Goal: Task Accomplishment & Management: Complete application form

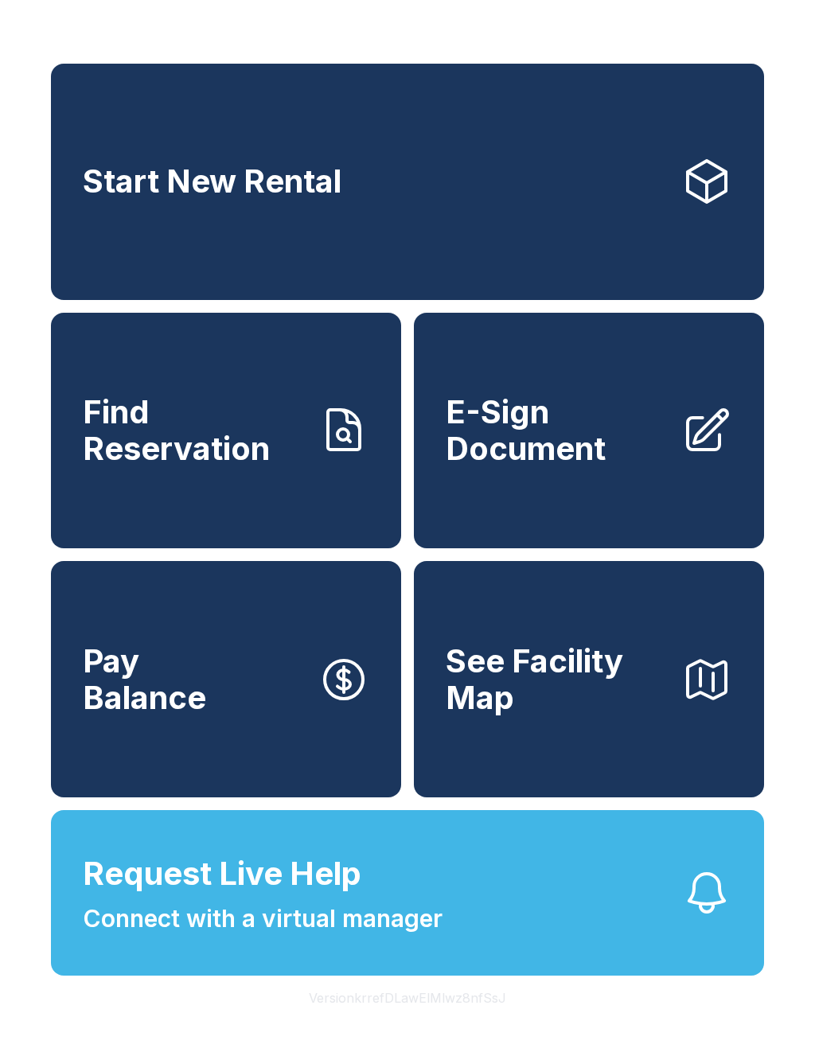
click at [595, 455] on span "E-Sign Document" at bounding box center [557, 430] width 223 height 72
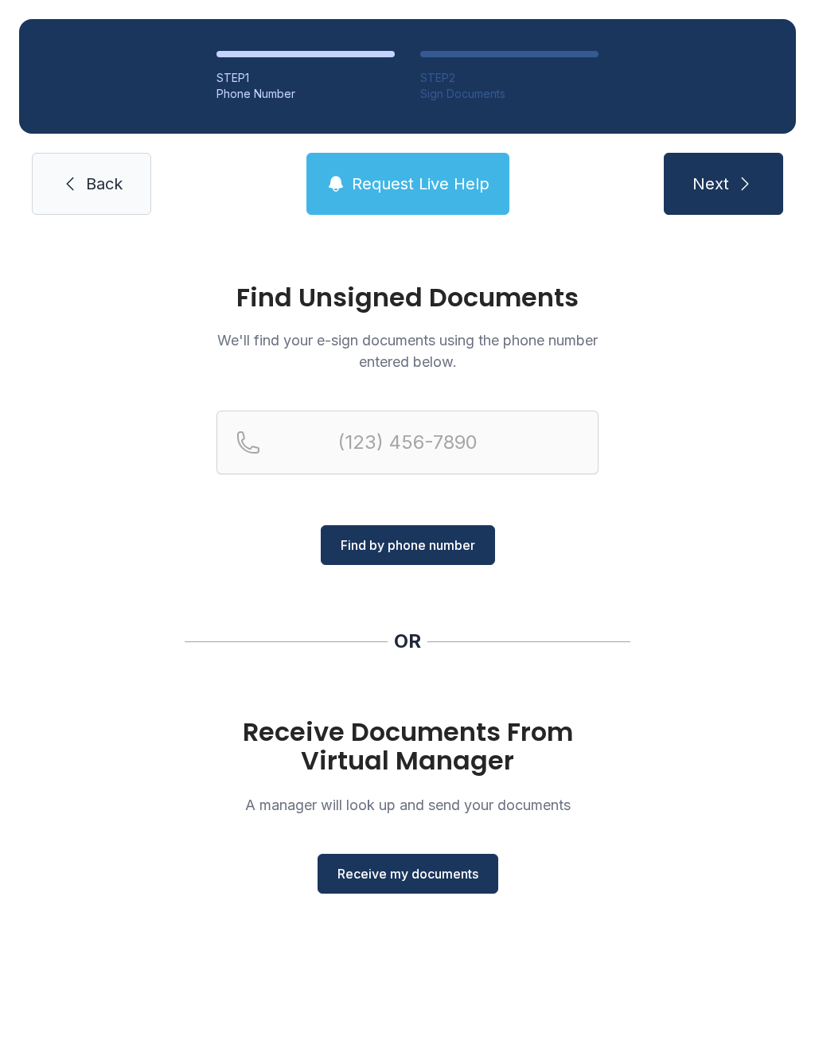
click at [440, 870] on span "Receive my documents" at bounding box center [407, 873] width 141 height 19
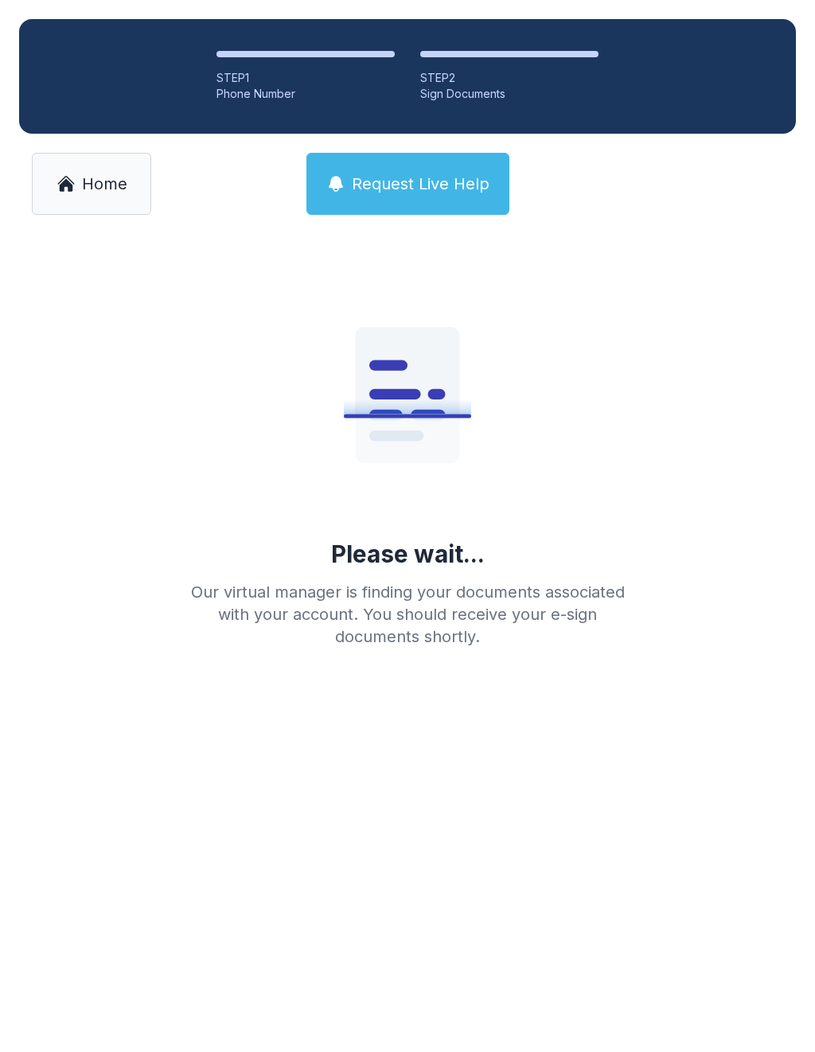
click at [134, 177] on link "Home" at bounding box center [91, 184] width 119 height 62
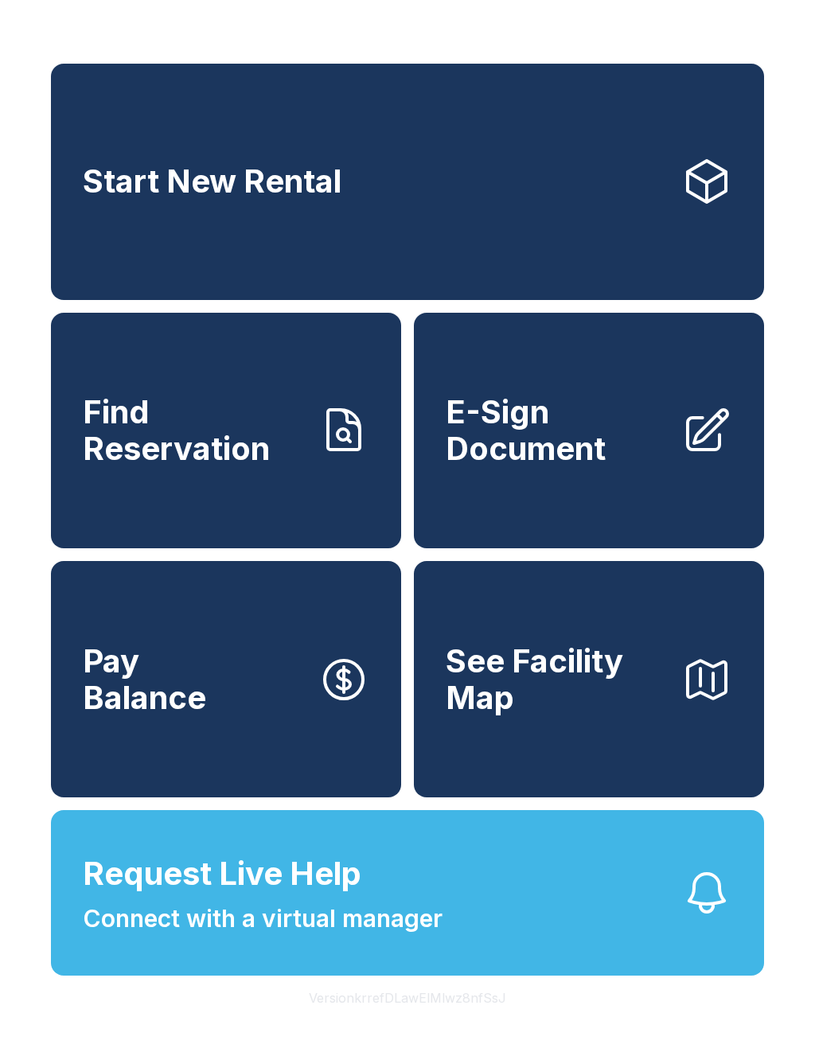
click at [606, 434] on span "E-Sign Document" at bounding box center [557, 430] width 223 height 72
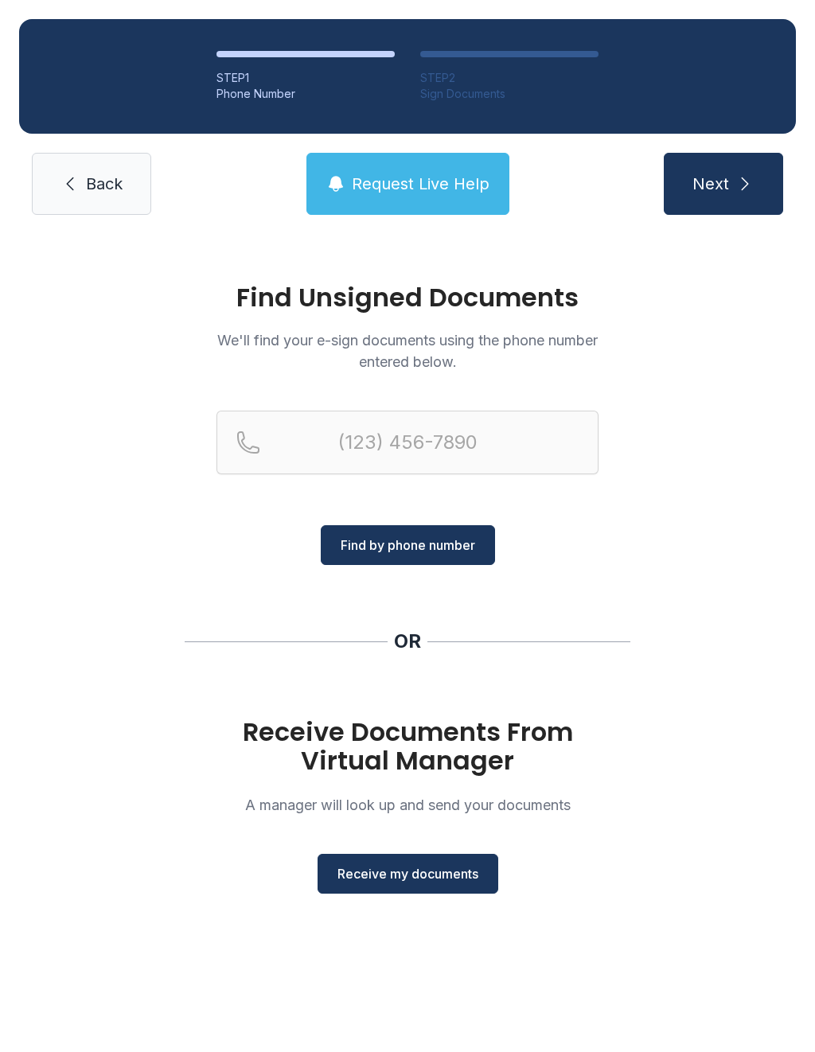
click at [429, 893] on button "Receive my documents" at bounding box center [407, 874] width 181 height 40
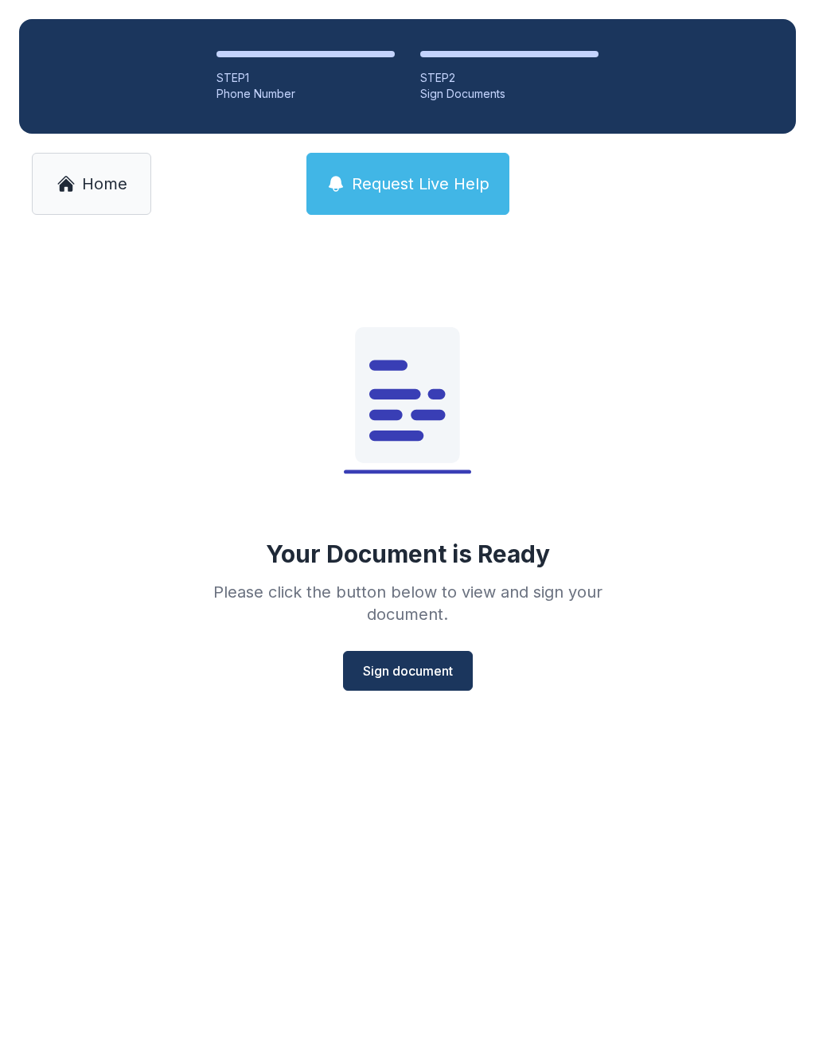
click at [422, 661] on span "Sign document" at bounding box center [408, 670] width 90 height 19
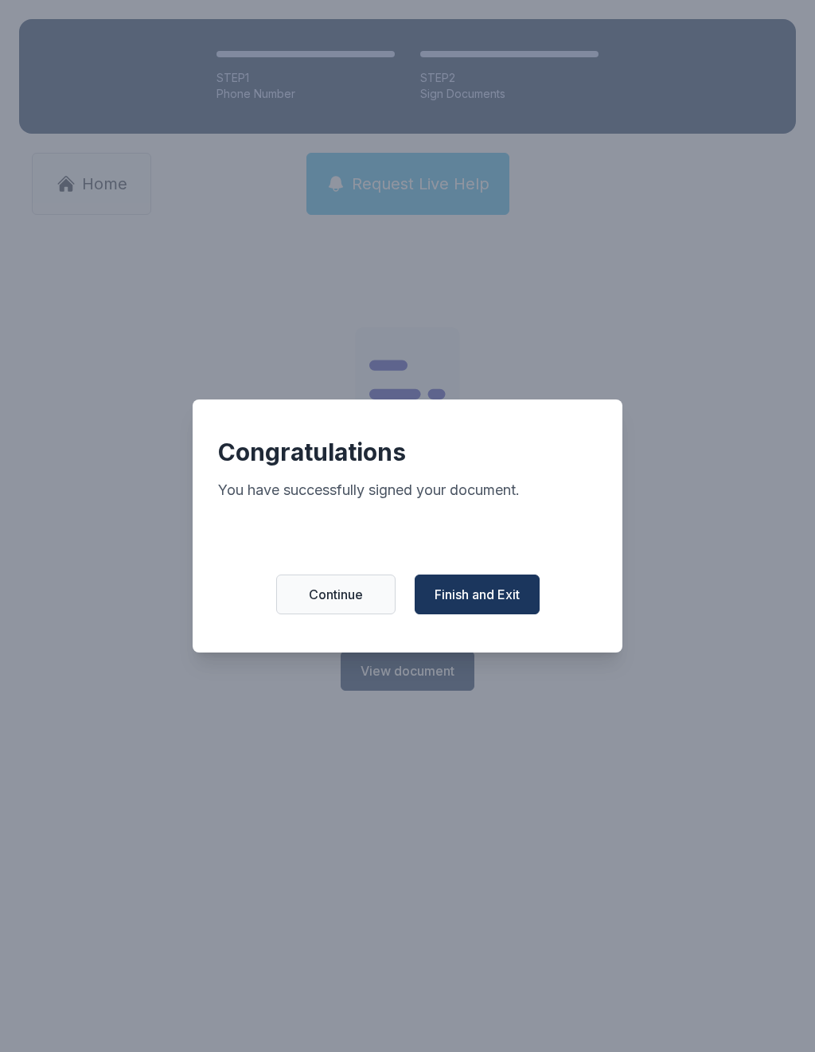
click at [496, 601] on span "Finish and Exit" at bounding box center [476, 594] width 85 height 19
